Goal: Transaction & Acquisition: Obtain resource

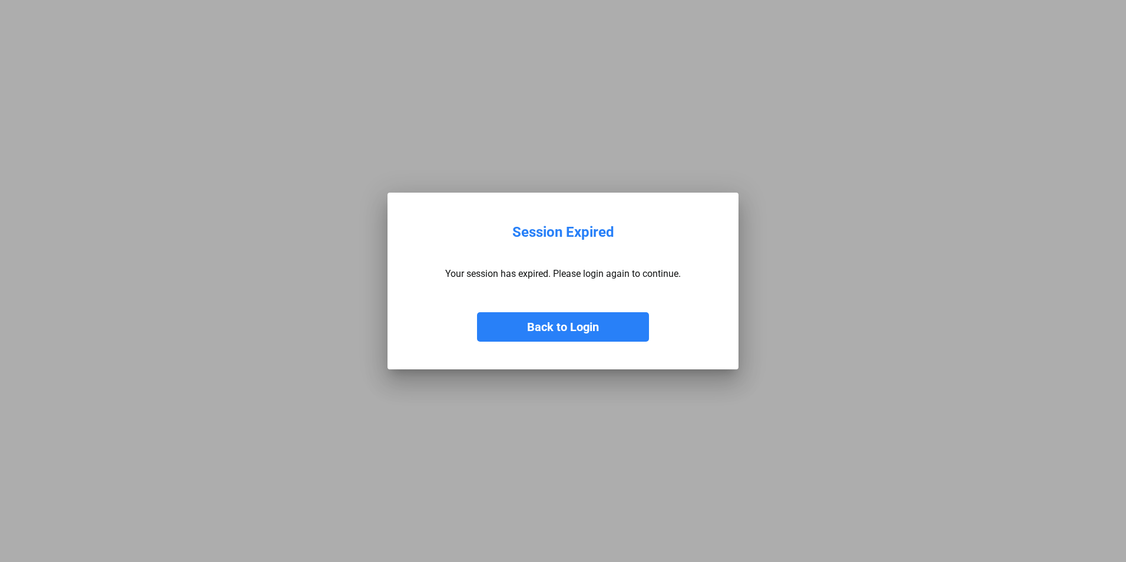
click at [551, 324] on button "Back to Login" at bounding box center [563, 326] width 172 height 29
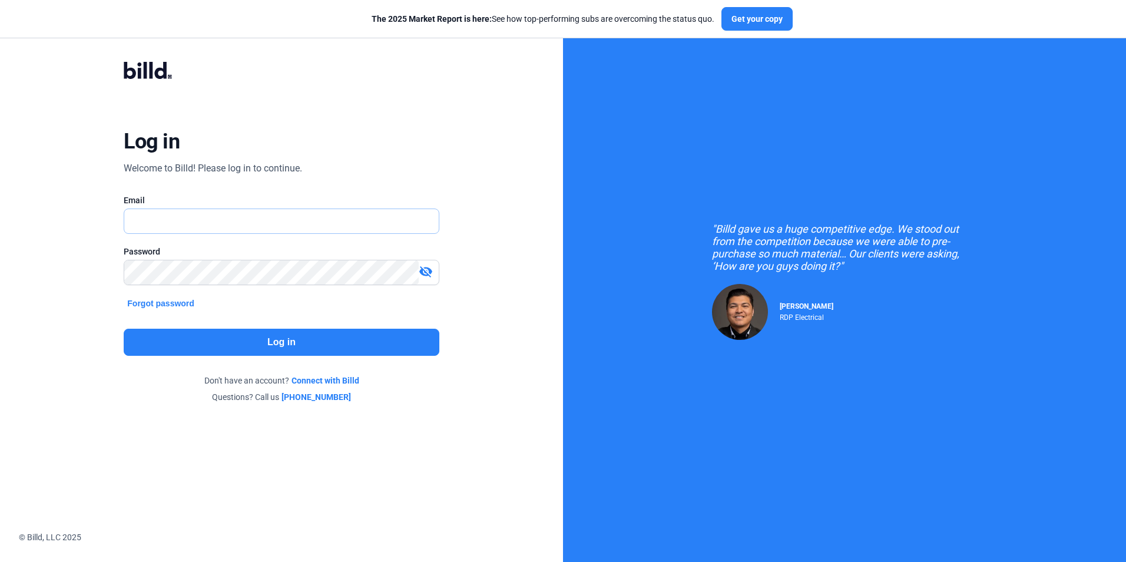
type input "[PERSON_NAME][EMAIL_ADDRESS][DOMAIN_NAME]"
click at [284, 350] on button "Log in" at bounding box center [281, 342] width 315 height 27
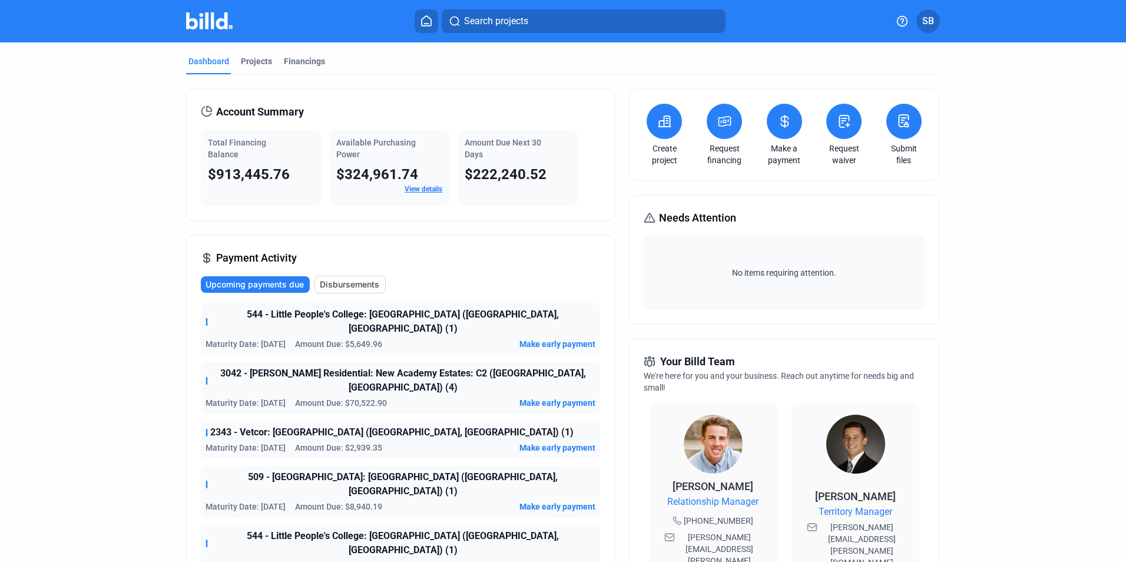
click at [248, 54] on mat-tab-group "Dashboard Projects Financings Account Summary Total Financing Balance $913,445.…" at bounding box center [563, 449] width 754 height 814
click at [250, 60] on div "Projects" at bounding box center [256, 61] width 31 height 12
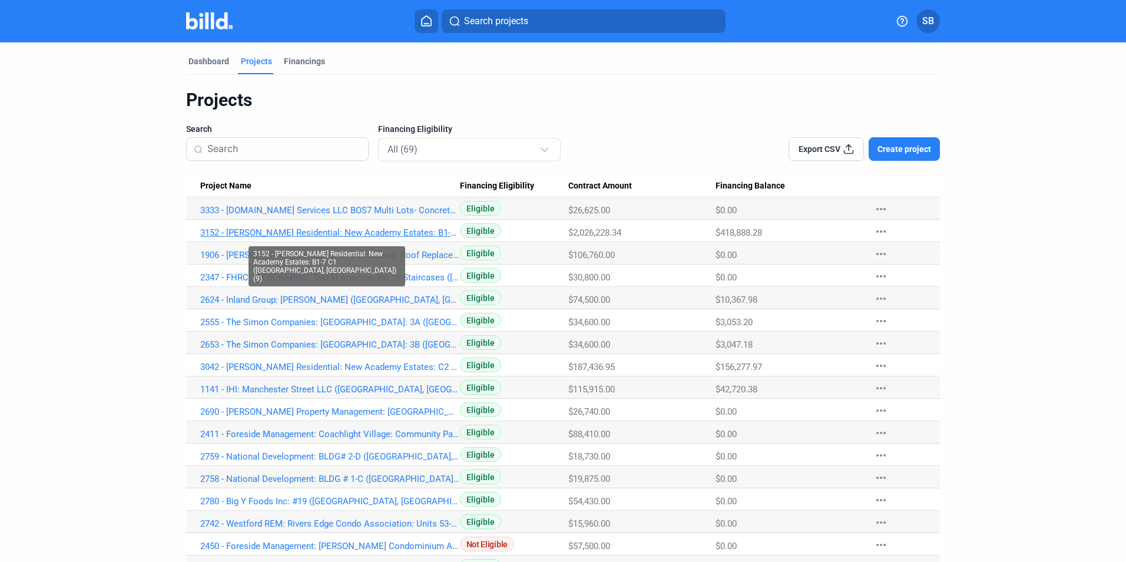
click at [226, 216] on link "3152 - [PERSON_NAME] Residential: New Academy Estates: B1-7 C1 ([GEOGRAPHIC_DAT…" at bounding box center [330, 210] width 260 height 11
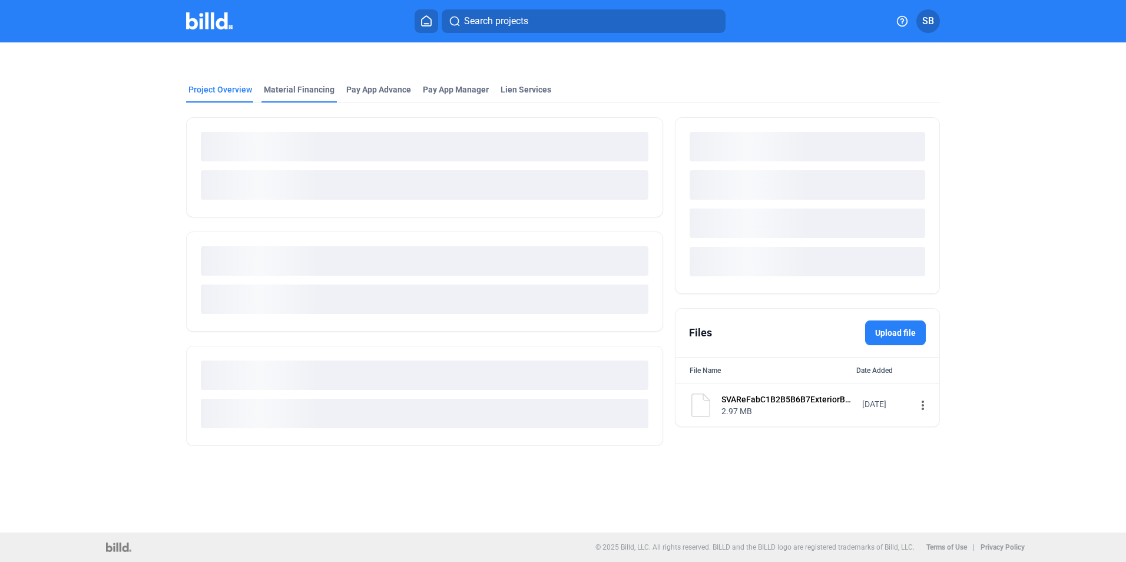
drag, startPoint x: 304, startPoint y: 74, endPoint x: 302, endPoint y: 87, distance: 13.2
click at [304, 75] on mat-tab-group "Project Overview Material Financing Pay App Advance Pay App Manager Lien Servic…" at bounding box center [563, 258] width 754 height 375
click at [302, 88] on div "Material Financing" at bounding box center [299, 90] width 71 height 12
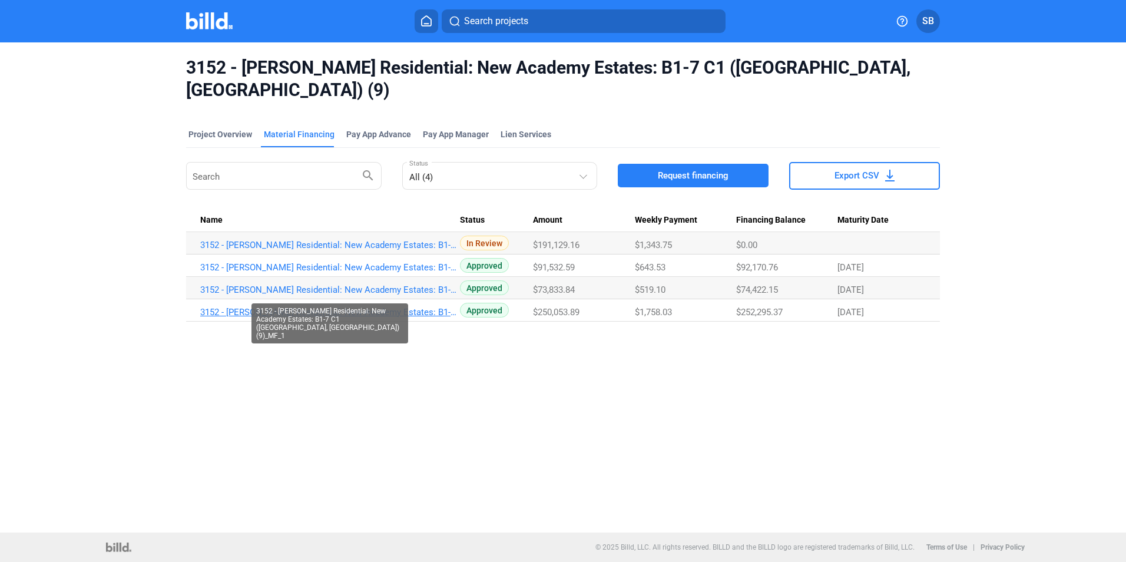
click at [398, 250] on link "3152 - [PERSON_NAME] Residential: New Academy Estates: B1-7 C1 ([GEOGRAPHIC_DAT…" at bounding box center [330, 245] width 260 height 11
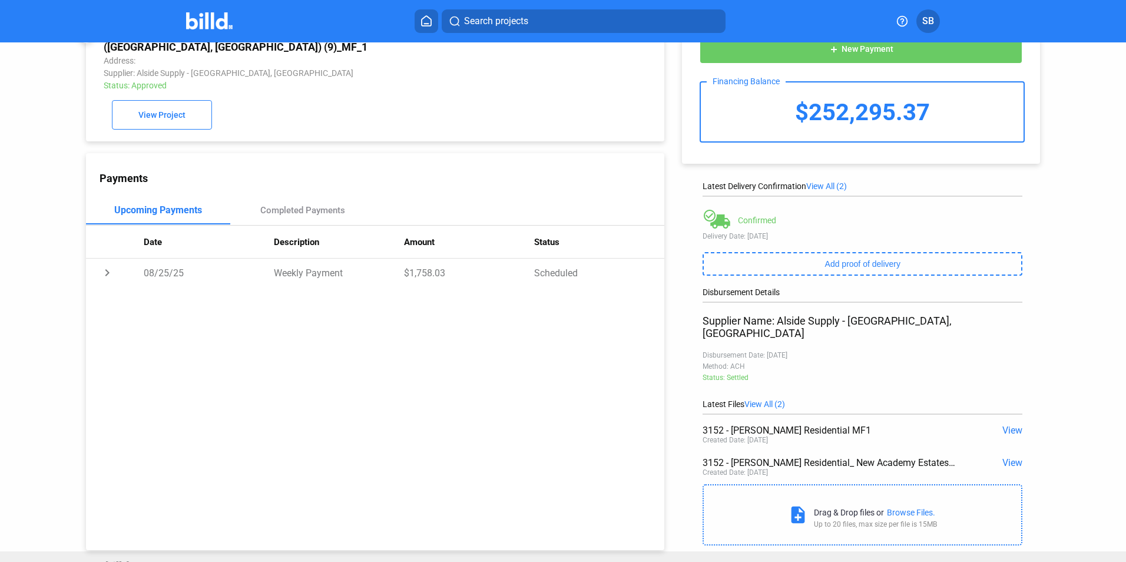
scroll to position [58, 0]
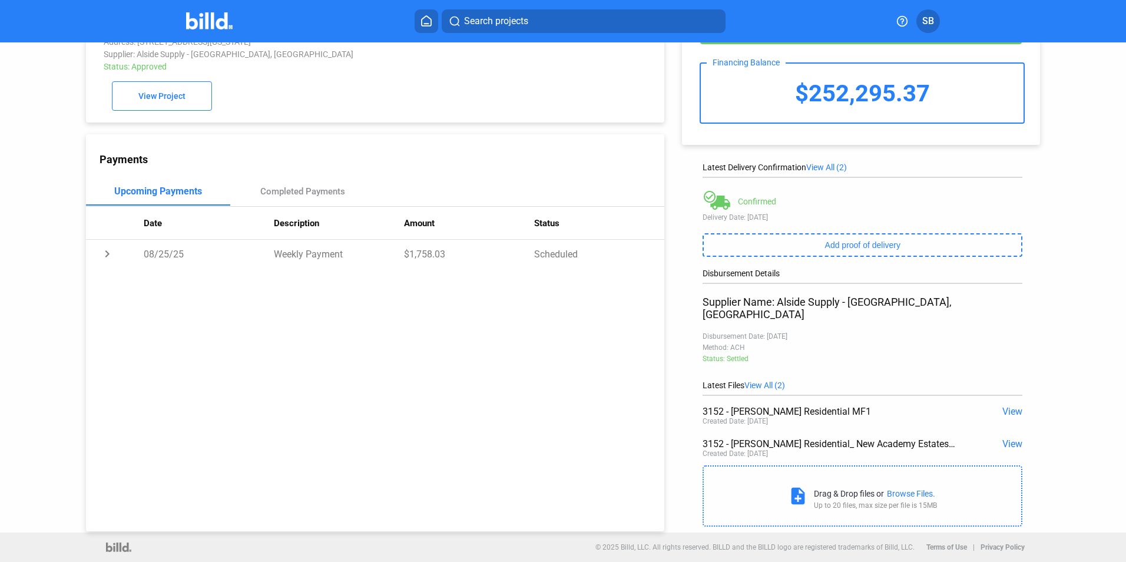
click at [1008, 438] on span "View" at bounding box center [1012, 443] width 20 height 11
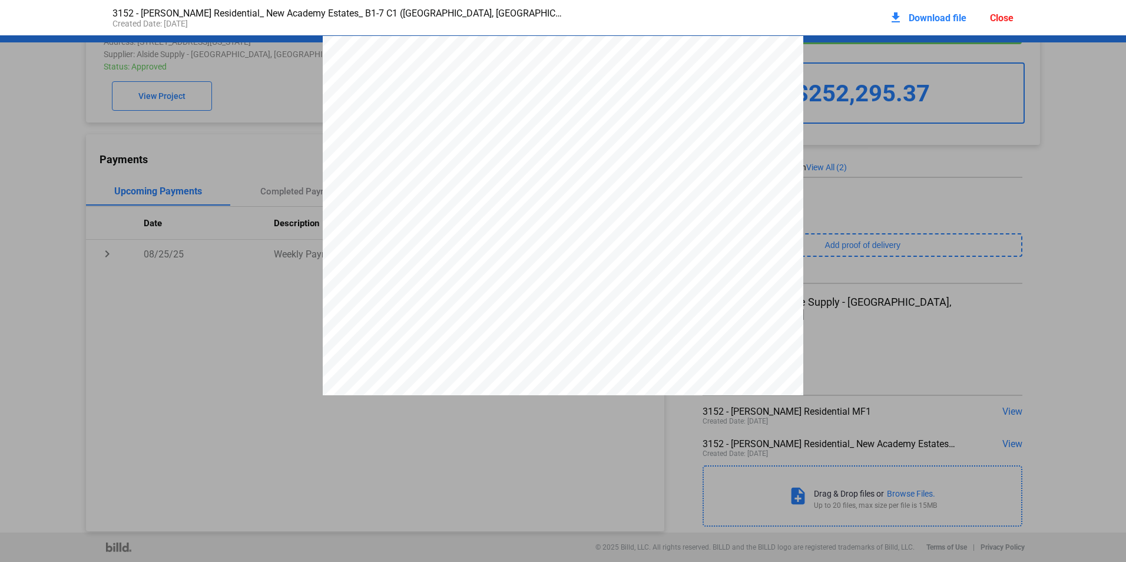
scroll to position [6, 0]
click at [1002, 15] on div "Close" at bounding box center [1002, 17] width 24 height 11
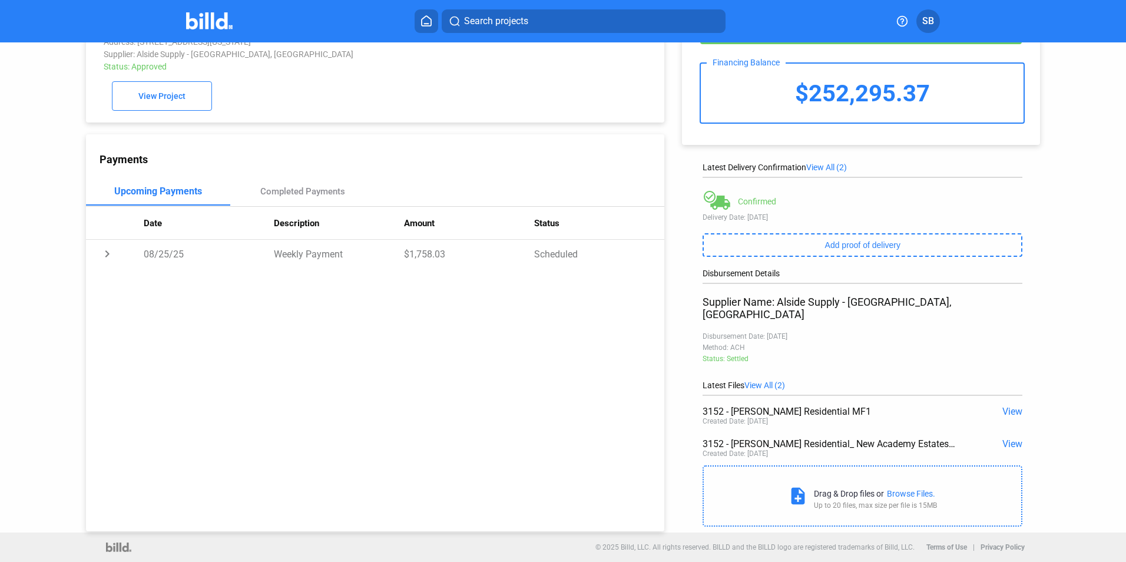
click at [1003, 406] on span "View" at bounding box center [1012, 411] width 20 height 11
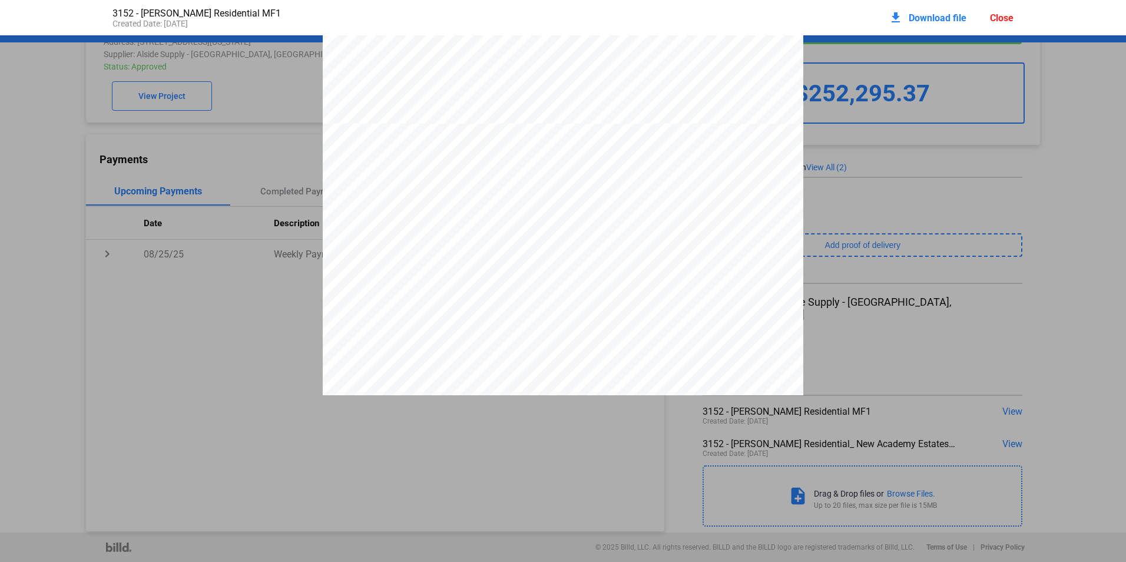
scroll to position [13199, 0]
click at [459, 299] on div at bounding box center [563, 120] width 480 height 622
click at [1009, 18] on div "Close" at bounding box center [1002, 17] width 24 height 11
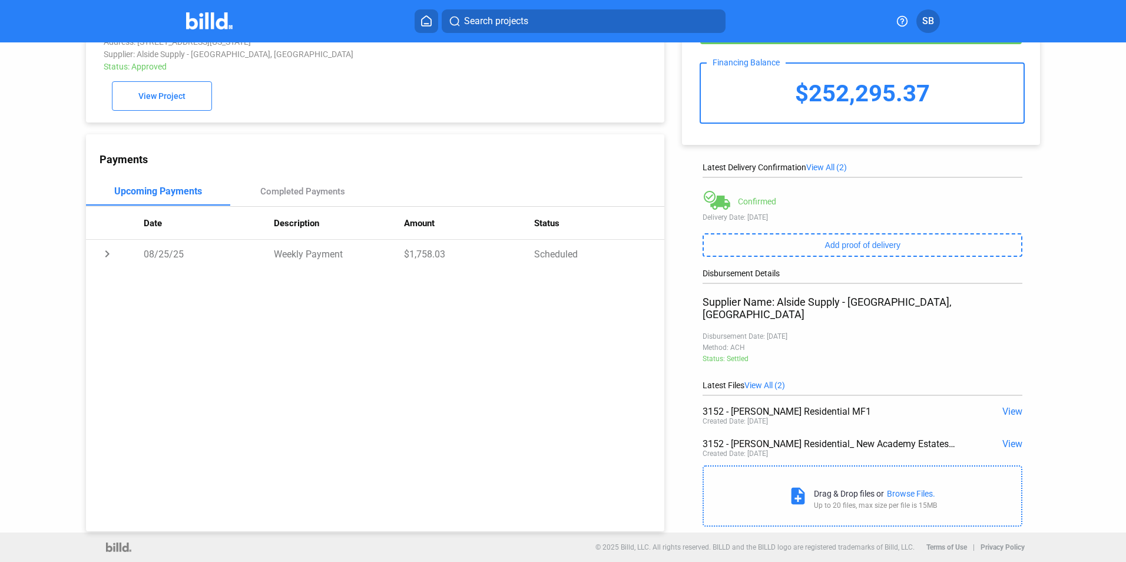
click at [1009, 438] on span "View" at bounding box center [1012, 443] width 20 height 11
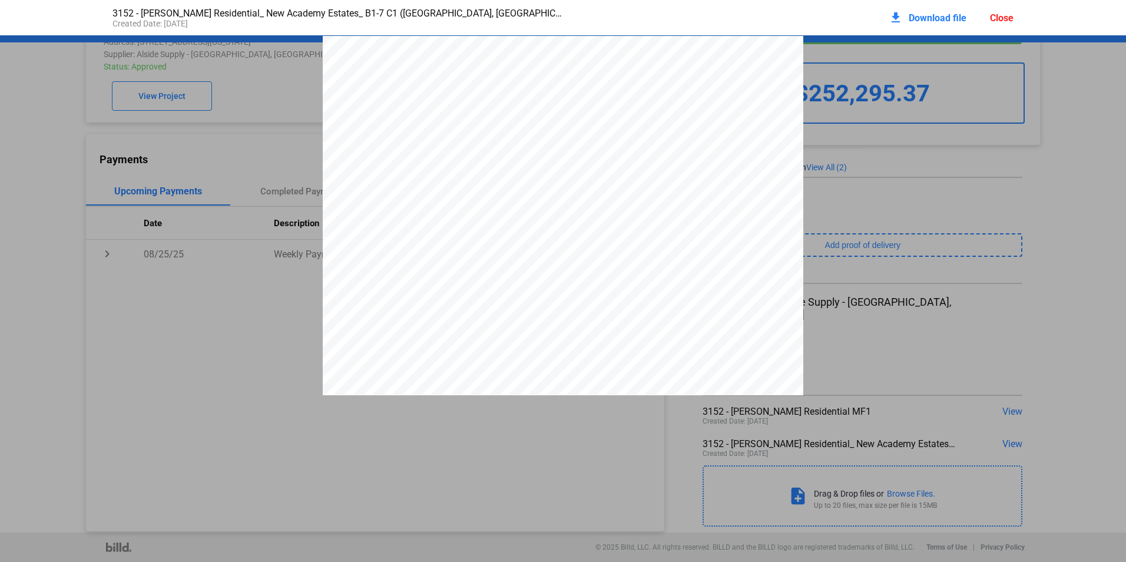
scroll to position [6, 0]
click at [997, 16] on div "Close" at bounding box center [1002, 17] width 24 height 11
